Goal: Obtain resource: Obtain resource

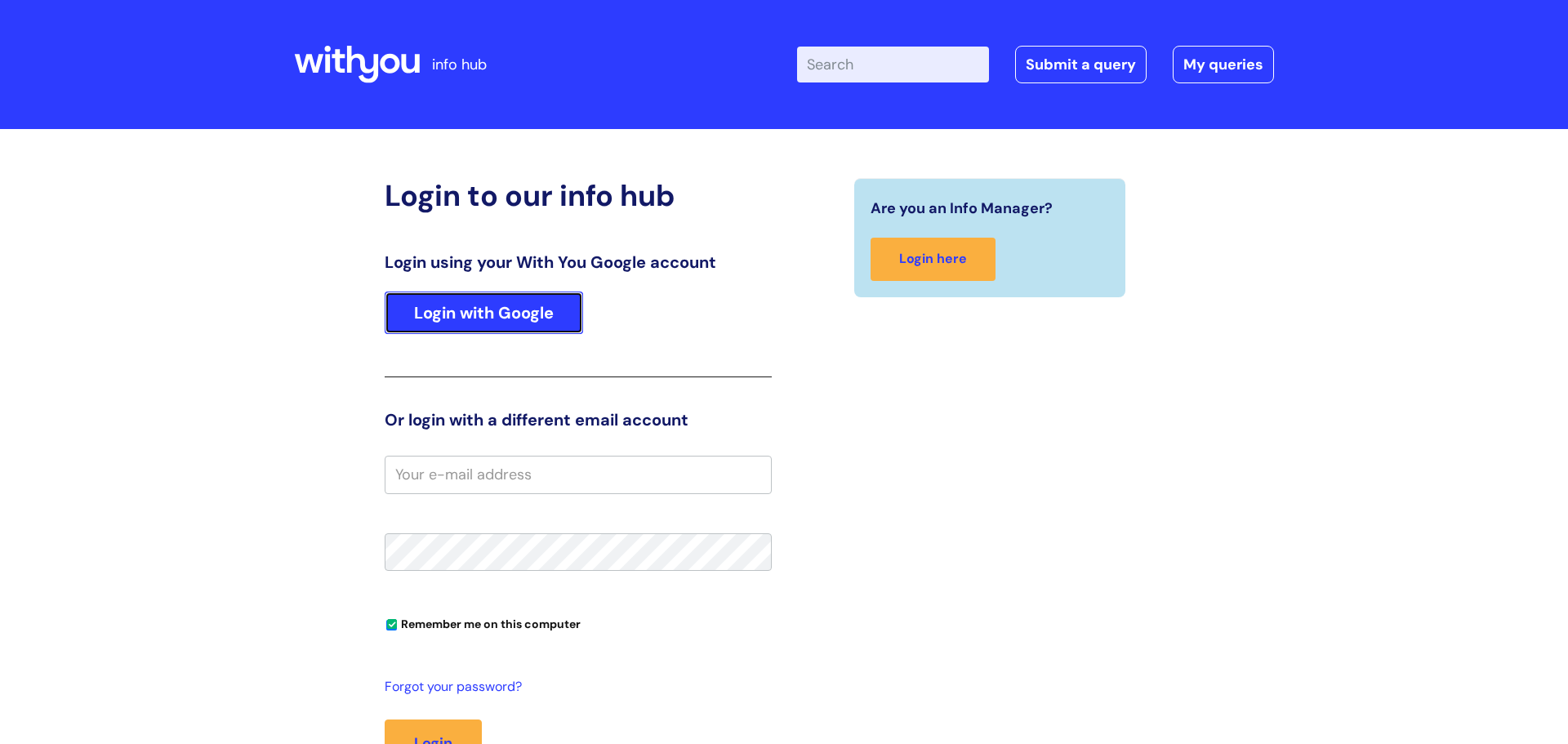
click at [425, 300] on link "Login with Google" at bounding box center [484, 313] width 199 height 43
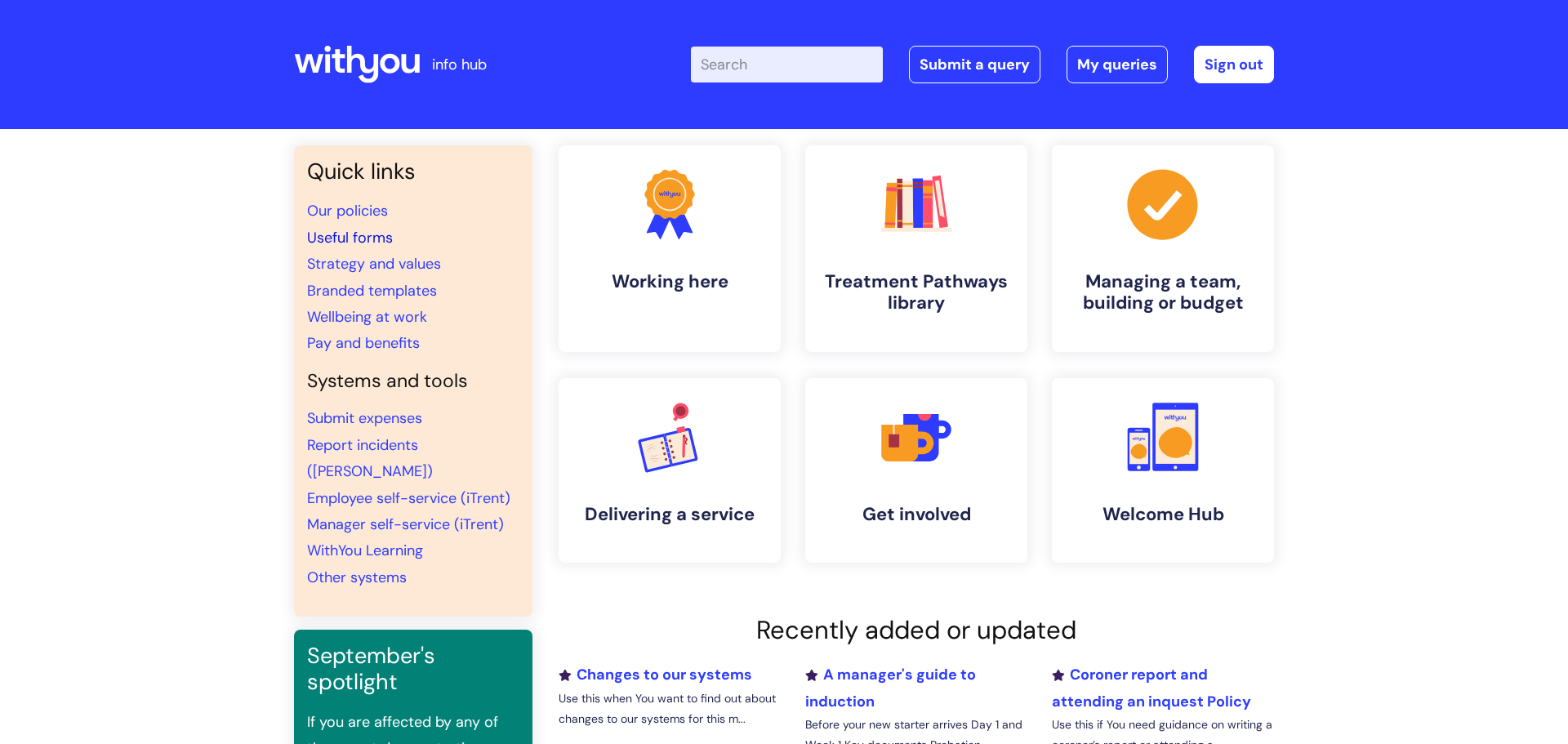
click at [360, 238] on link "Useful forms" at bounding box center [350, 237] width 85 height 20
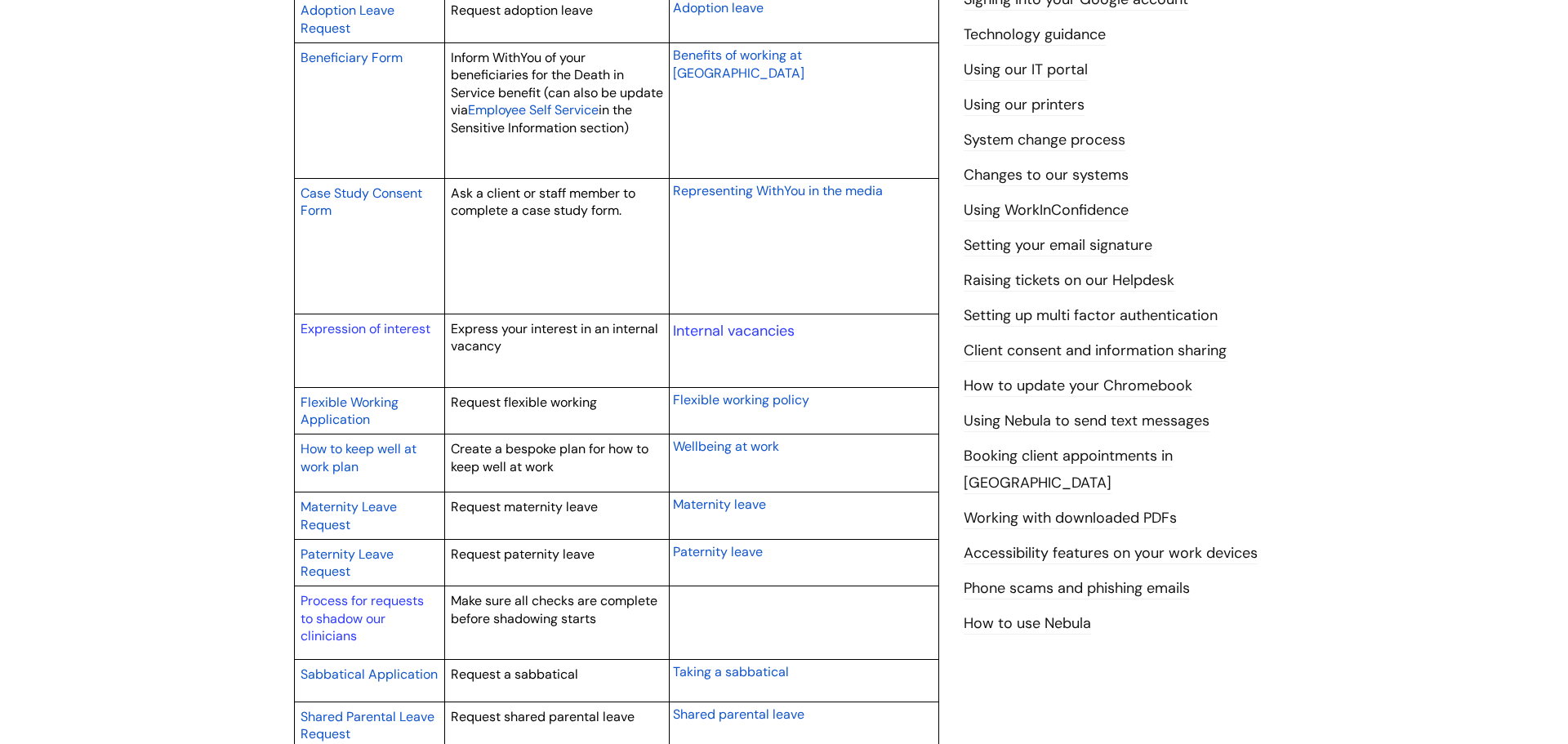
scroll to position [555, 0]
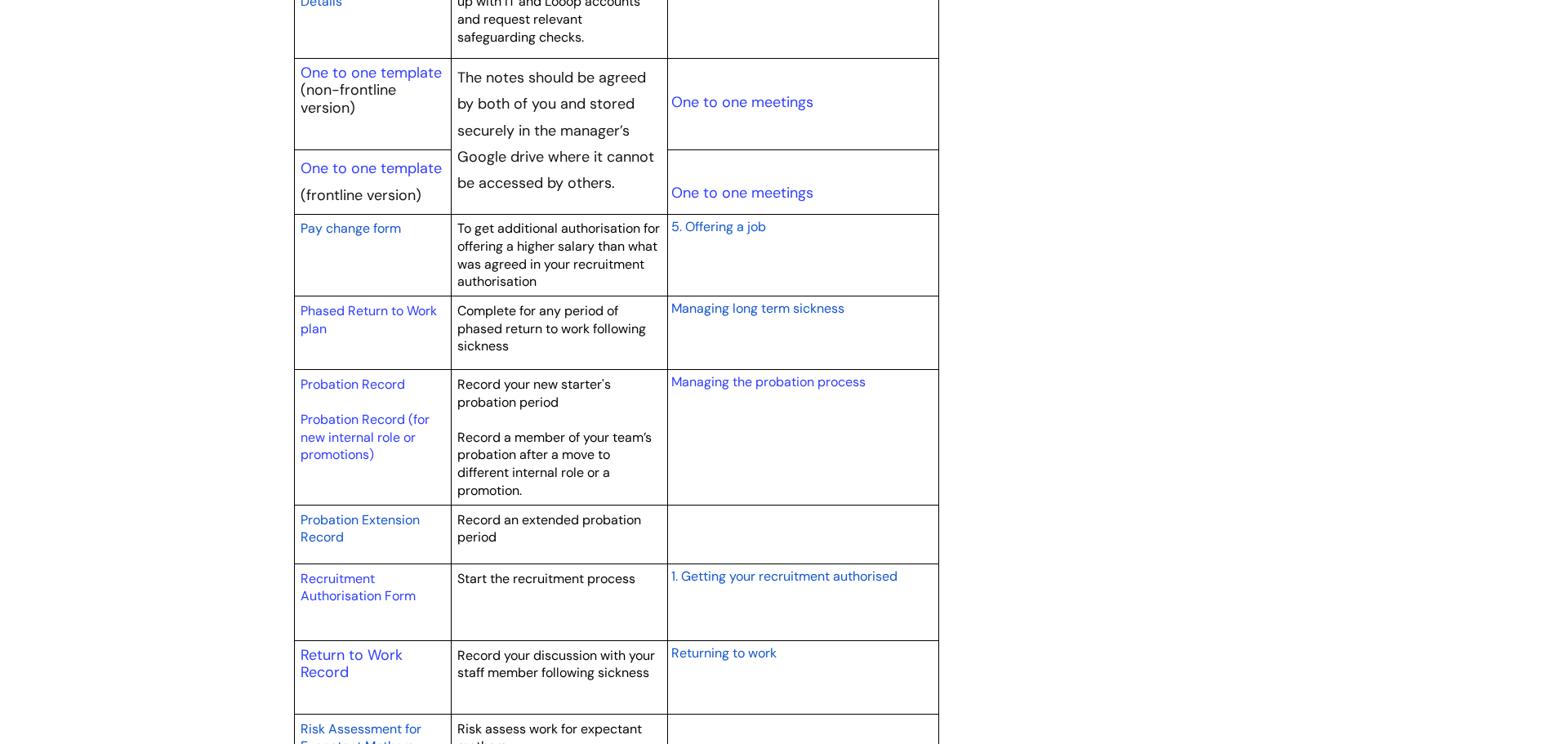
scroll to position [2058, 0]
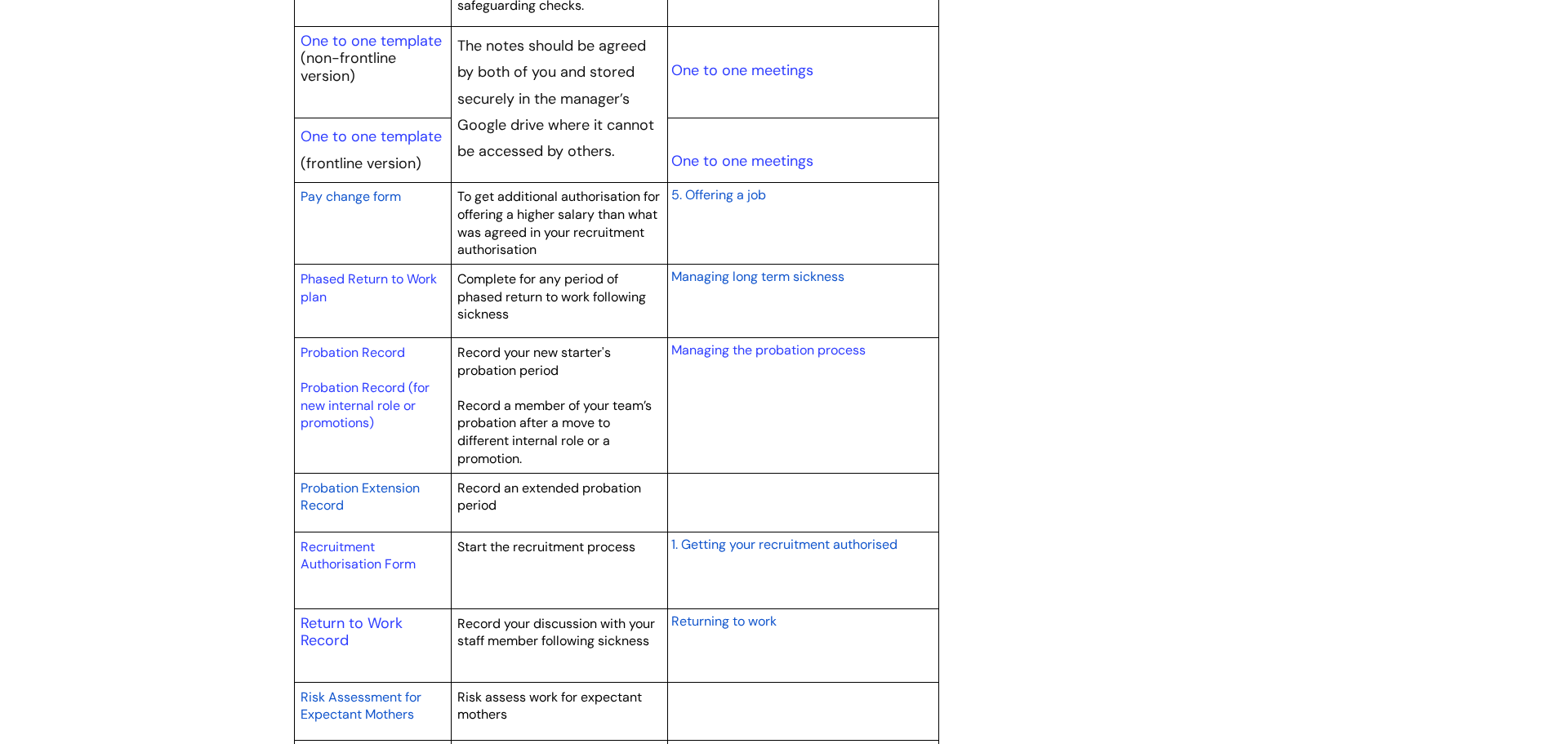
click at [380, 552] on p "Recruitment Authorisation Form" at bounding box center [373, 555] width 146 height 35
click at [362, 558] on link "Recruitment Authorisation Form" at bounding box center [359, 555] width 115 height 35
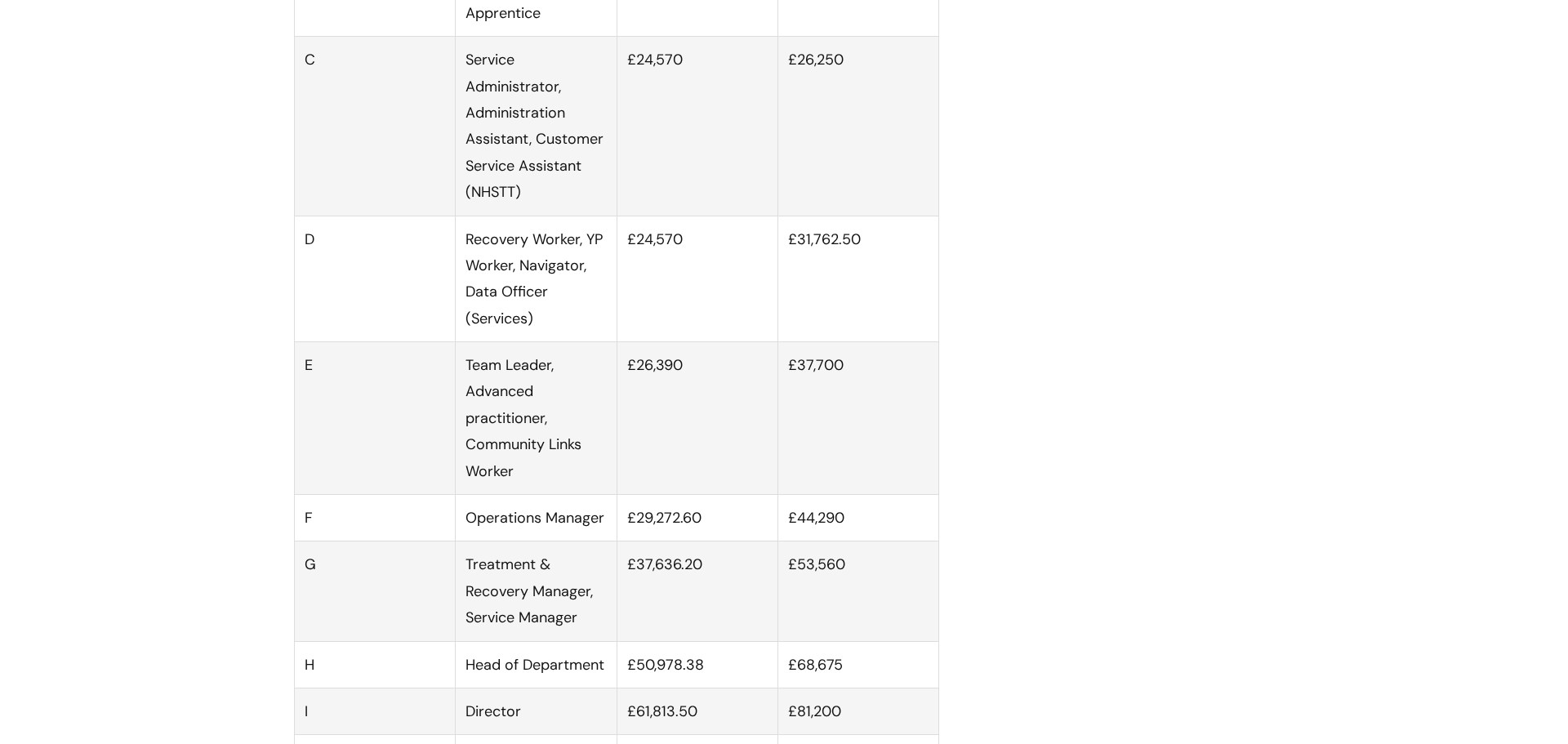
scroll to position [1176, 0]
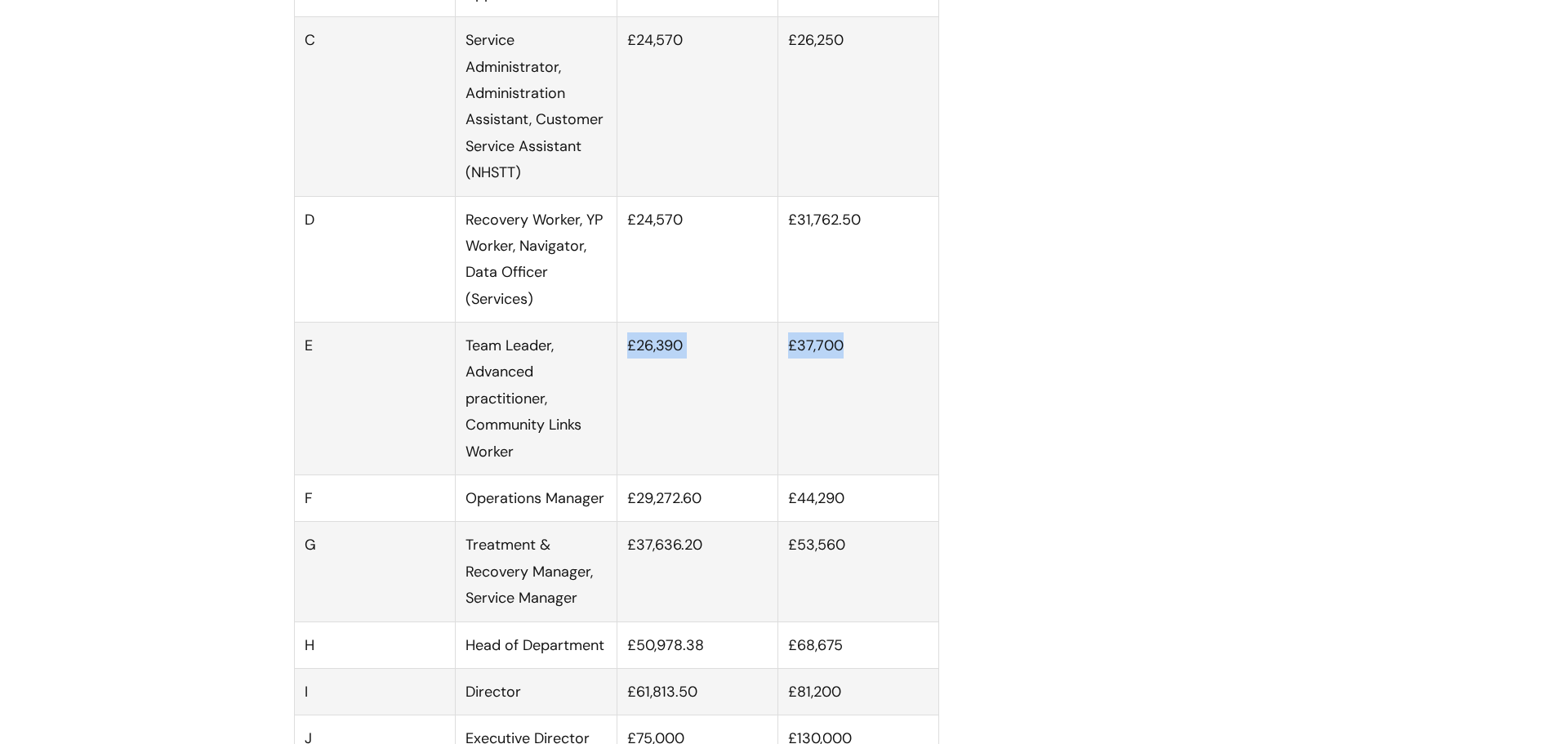
drag, startPoint x: 853, startPoint y: 365, endPoint x: 625, endPoint y: 367, distance: 228.0
click at [625, 367] on tr "E Team Leader, Advanced practitioner, Community Links Worker £26,390 £37,700" at bounding box center [617, 398] width 645 height 152
copy tr "£26,390 £37,700"
